Goal: Check status: Check status

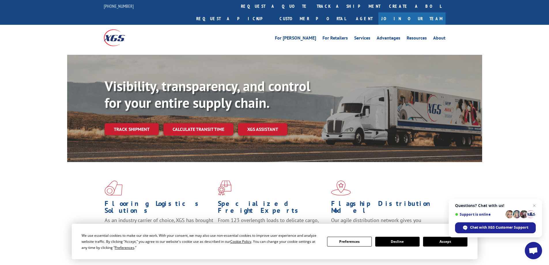
click at [451, 242] on button "Accept" at bounding box center [445, 241] width 44 height 10
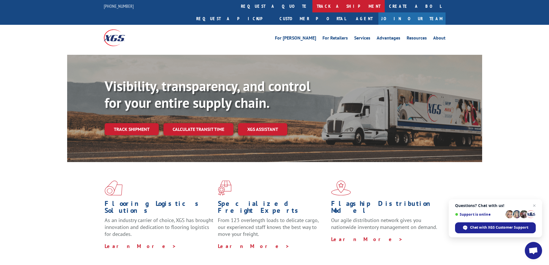
click at [312, 3] on link "track a shipment" at bounding box center [348, 6] width 72 height 12
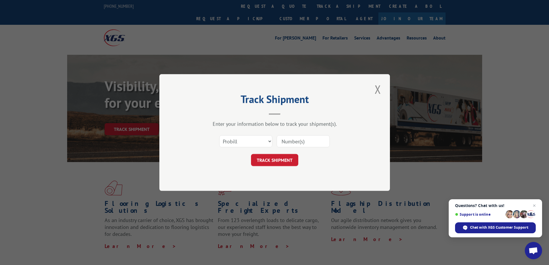
drag, startPoint x: 287, startPoint y: 142, endPoint x: 288, endPoint y: 138, distance: 3.6
click at [288, 141] on input at bounding box center [303, 141] width 53 height 12
paste input "17386200BOL"
type input "17386200BOL"
click at [281, 164] on button "TRACK SHIPMENT" at bounding box center [274, 160] width 47 height 12
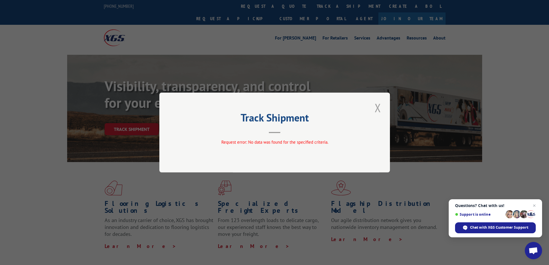
click at [373, 108] on button "Close modal" at bounding box center [378, 108] width 10 height 16
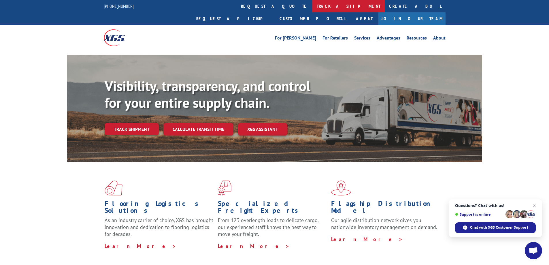
click at [312, 4] on link "track a shipment" at bounding box center [348, 6] width 72 height 12
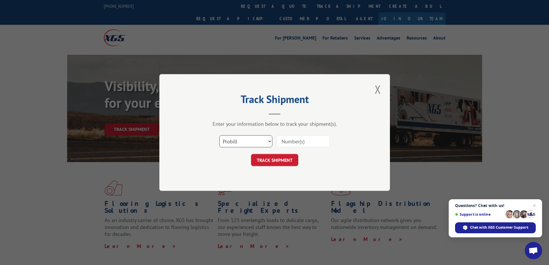
click at [269, 140] on select "Select category... Probill BOL PO" at bounding box center [245, 141] width 53 height 12
select select "po"
click at [219, 135] on select "Select category... Probill BOL PO" at bounding box center [245, 141] width 53 height 12
click at [286, 145] on input at bounding box center [303, 141] width 53 height 12
paste input "42553858"
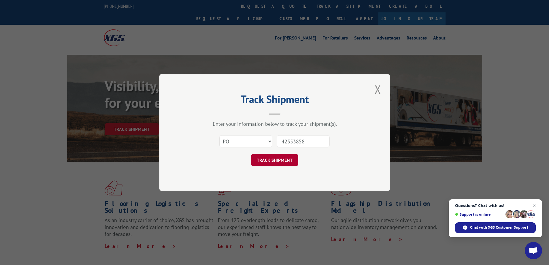
type input "42553858"
click at [286, 159] on button "TRACK SHIPMENT" at bounding box center [274, 160] width 47 height 12
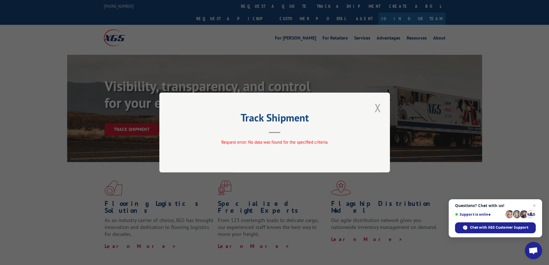
click at [379, 107] on button "Close modal" at bounding box center [378, 108] width 10 height 16
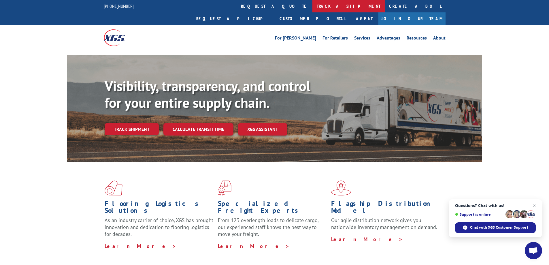
click at [312, 5] on link "track a shipment" at bounding box center [348, 6] width 72 height 12
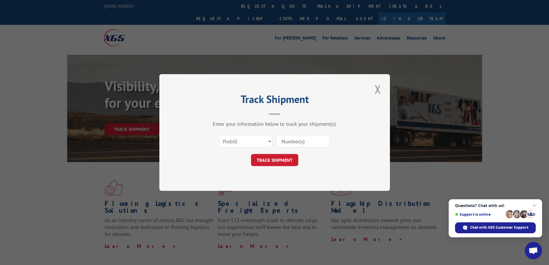
click at [286, 142] on input at bounding box center [303, 141] width 53 height 12
paste input "42553858"
type input "42553858"
click at [288, 160] on button "TRACK SHIPMENT" at bounding box center [274, 160] width 47 height 12
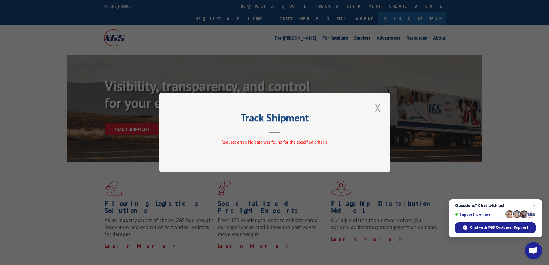
click at [380, 107] on button "Close modal" at bounding box center [378, 108] width 10 height 16
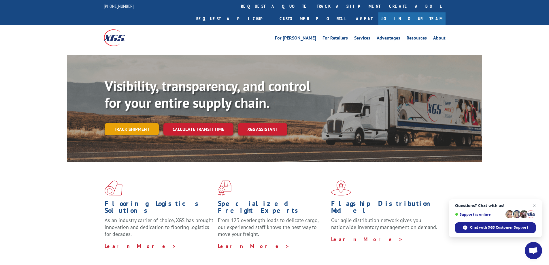
click at [140, 123] on link "Track shipment" at bounding box center [132, 129] width 54 height 12
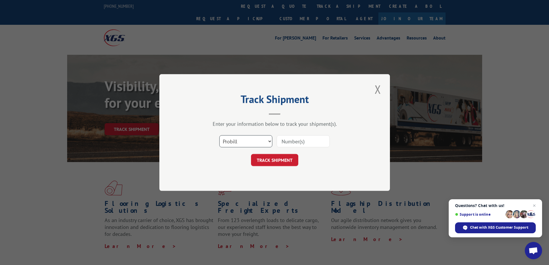
click at [266, 141] on select "Select category... Probill BOL PO" at bounding box center [245, 141] width 53 height 12
select select "po"
click at [219, 135] on select "Select category... Probill BOL PO" at bounding box center [245, 141] width 53 height 12
click at [296, 139] on input at bounding box center [303, 141] width 53 height 12
paste input "42553858"
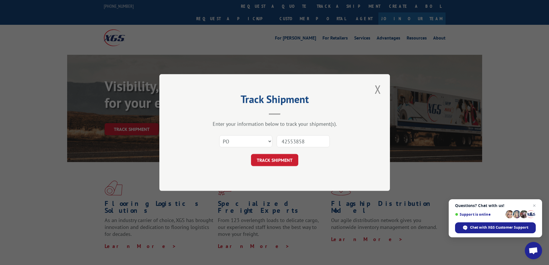
type input "42553858"
click button "TRACK SHIPMENT" at bounding box center [274, 160] width 47 height 12
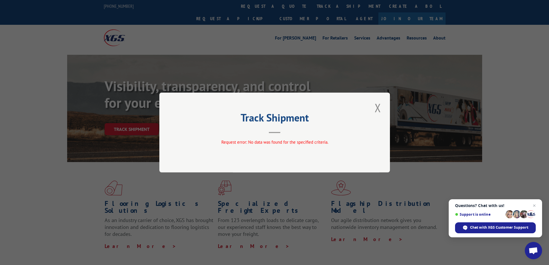
click at [378, 107] on button "Close modal" at bounding box center [378, 108] width 10 height 16
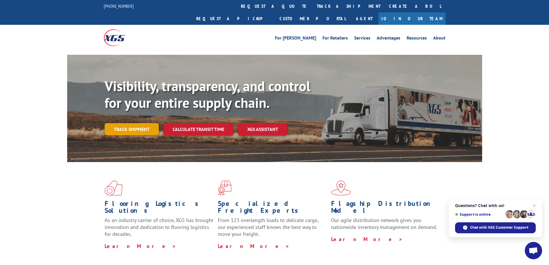
click at [147, 123] on link "Track shipment" at bounding box center [132, 129] width 54 height 12
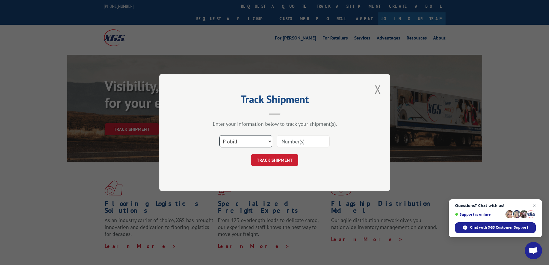
click at [269, 141] on select "Select category... Probill BOL PO" at bounding box center [245, 141] width 53 height 12
select select "bol"
click at [219, 135] on select "Select category... Probill BOL PO" at bounding box center [245, 141] width 53 height 12
click at [285, 141] on input at bounding box center [303, 141] width 53 height 12
paste input "AA04882727"
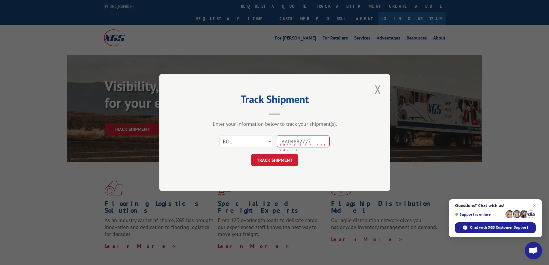
drag, startPoint x: 291, startPoint y: 140, endPoint x: 296, endPoint y: 152, distance: 13.3
click at [292, 140] on input "AA04882727" at bounding box center [303, 141] width 53 height 12
type input "AA04882727"
click at [282, 158] on button "TRACK SHIPMENT" at bounding box center [274, 160] width 47 height 12
